Goal: Navigation & Orientation: Find specific page/section

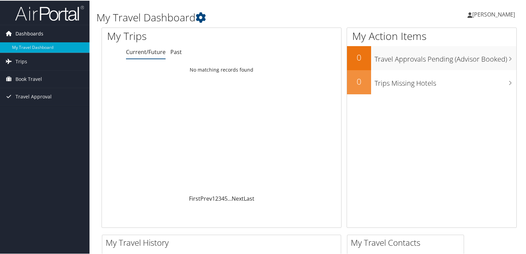
click at [37, 36] on span "Dashboards" at bounding box center [29, 32] width 28 height 17
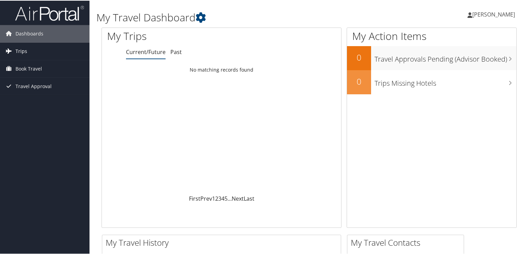
click at [27, 53] on link "Trips" at bounding box center [44, 50] width 89 height 17
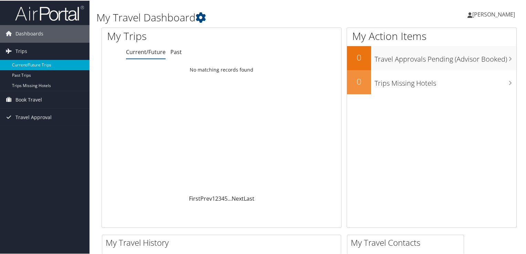
click at [31, 62] on link "Current/Future Trips" at bounding box center [44, 64] width 89 height 10
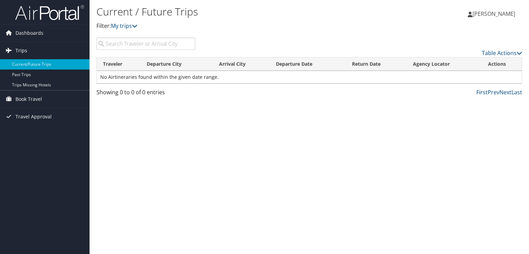
click at [32, 50] on link "Trips" at bounding box center [44, 50] width 89 height 17
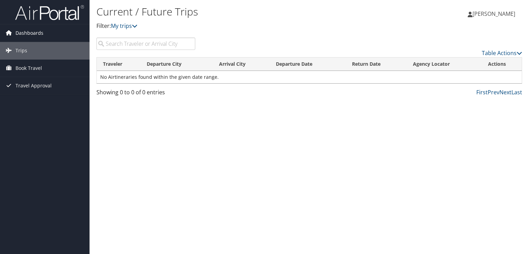
click at [32, 28] on span "Dashboards" at bounding box center [29, 32] width 28 height 17
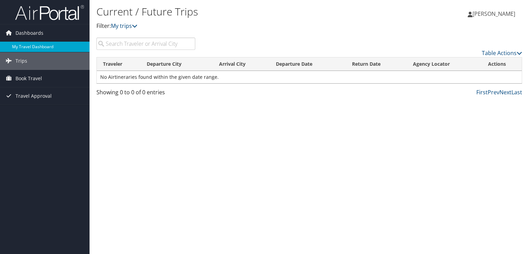
click at [37, 45] on link "My Travel Dashboard" at bounding box center [44, 47] width 89 height 10
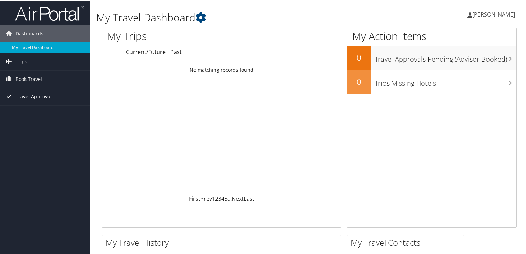
click at [47, 99] on span "Travel Approval" at bounding box center [33, 95] width 36 height 17
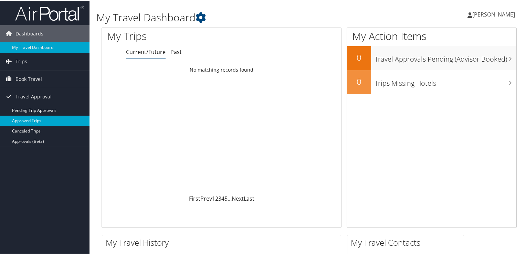
click at [44, 120] on link "Approved Trips" at bounding box center [44, 120] width 89 height 10
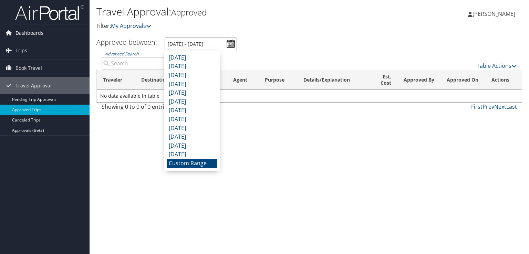
click at [178, 47] on input "9/13/2025 - 10/13/2025" at bounding box center [200, 44] width 72 height 13
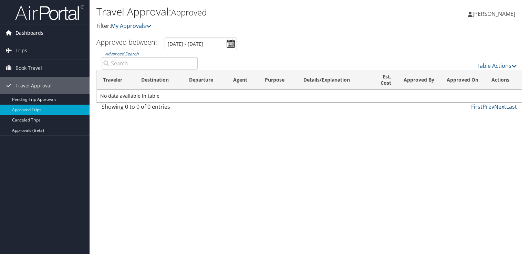
click at [19, 31] on span "Dashboards" at bounding box center [29, 32] width 28 height 17
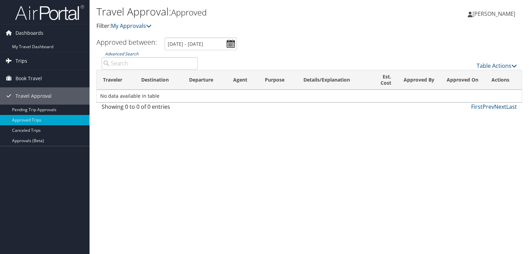
click at [26, 63] on link "Trips" at bounding box center [44, 60] width 89 height 17
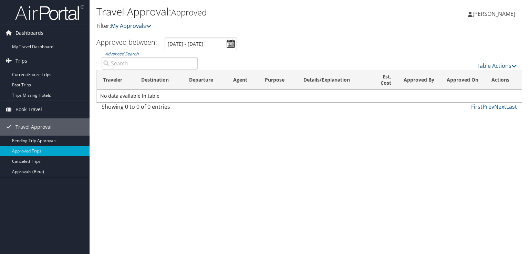
click at [125, 26] on link "My Approvals" at bounding box center [131, 26] width 41 height 8
click at [157, 26] on p "Filter: My Approvals" at bounding box center [238, 26] width 284 height 9
click at [501, 22] on link "[PERSON_NAME]" at bounding box center [494, 13] width 54 height 21
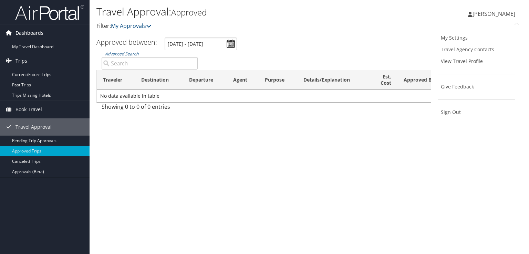
click at [30, 32] on span "Dashboards" at bounding box center [29, 32] width 28 height 17
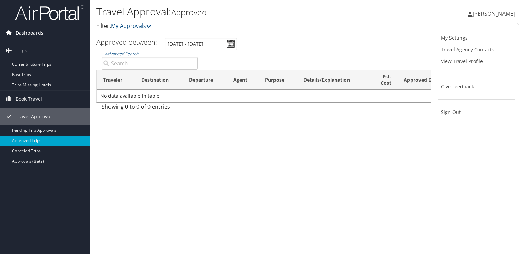
click at [30, 32] on span "Dashboards" at bounding box center [29, 32] width 28 height 17
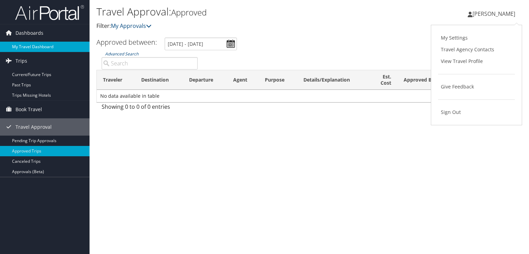
click at [31, 48] on link "My Travel Dashboard" at bounding box center [44, 47] width 89 height 10
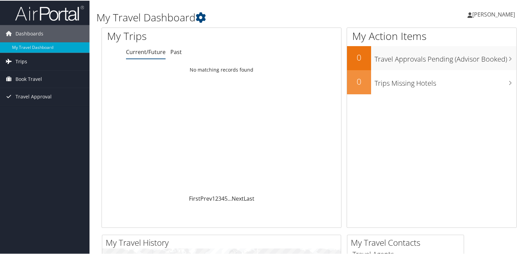
click at [34, 63] on link "Trips" at bounding box center [44, 60] width 89 height 17
click at [43, 113] on link "Book Travel" at bounding box center [44, 109] width 89 height 17
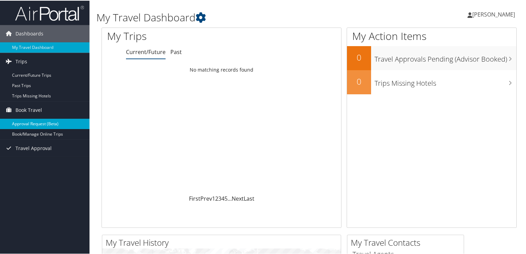
click at [51, 122] on link "Approval Request (Beta)" at bounding box center [44, 123] width 89 height 10
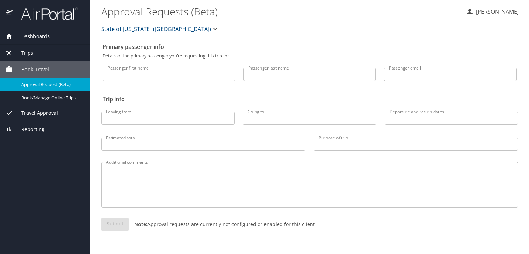
click at [37, 71] on span "Book Travel" at bounding box center [31, 70] width 36 height 8
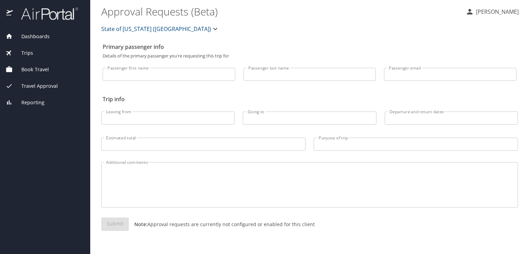
click at [34, 58] on div "Trips" at bounding box center [45, 53] width 90 height 17
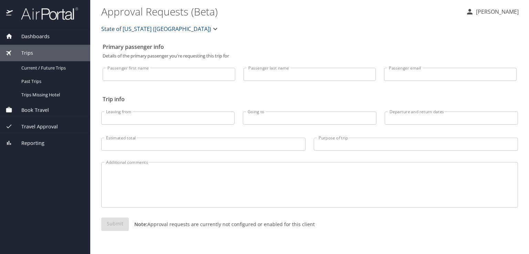
click at [46, 41] on div "Dashboards" at bounding box center [45, 36] width 90 height 17
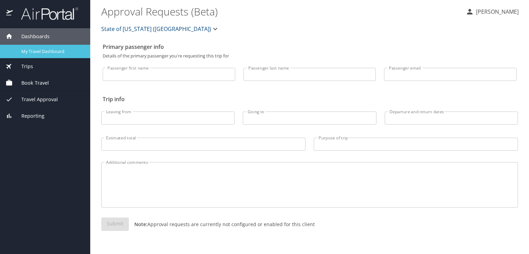
click at [51, 52] on span "My Travel Dashboard" at bounding box center [51, 51] width 61 height 7
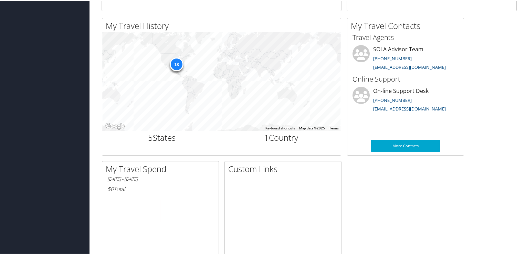
scroll to position [273, 0]
